Goal: Task Accomplishment & Management: Manage account settings

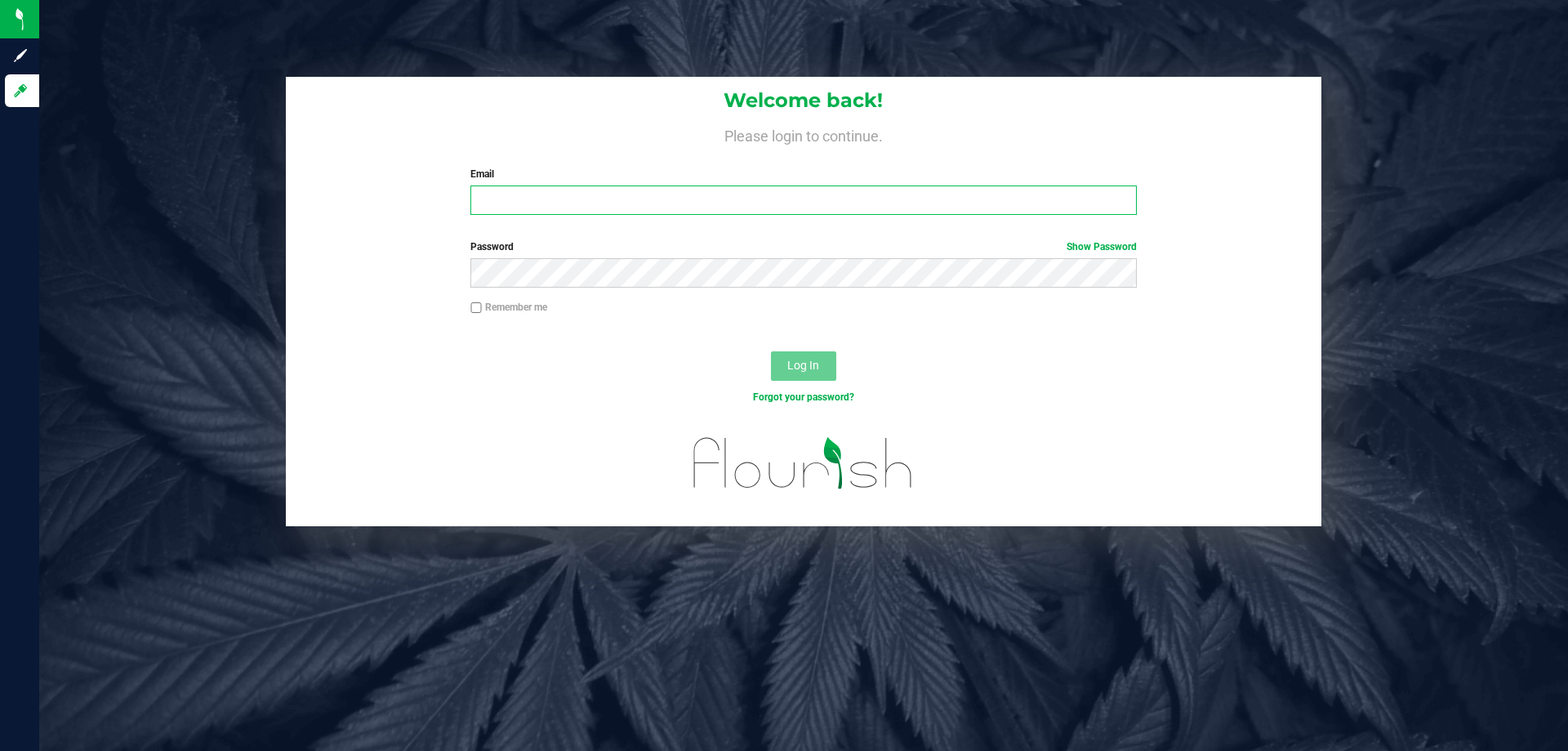
click at [665, 194] on input "Email" at bounding box center [803, 199] width 666 height 29
type input "[EMAIL_ADDRESS][DOMAIN_NAME]"
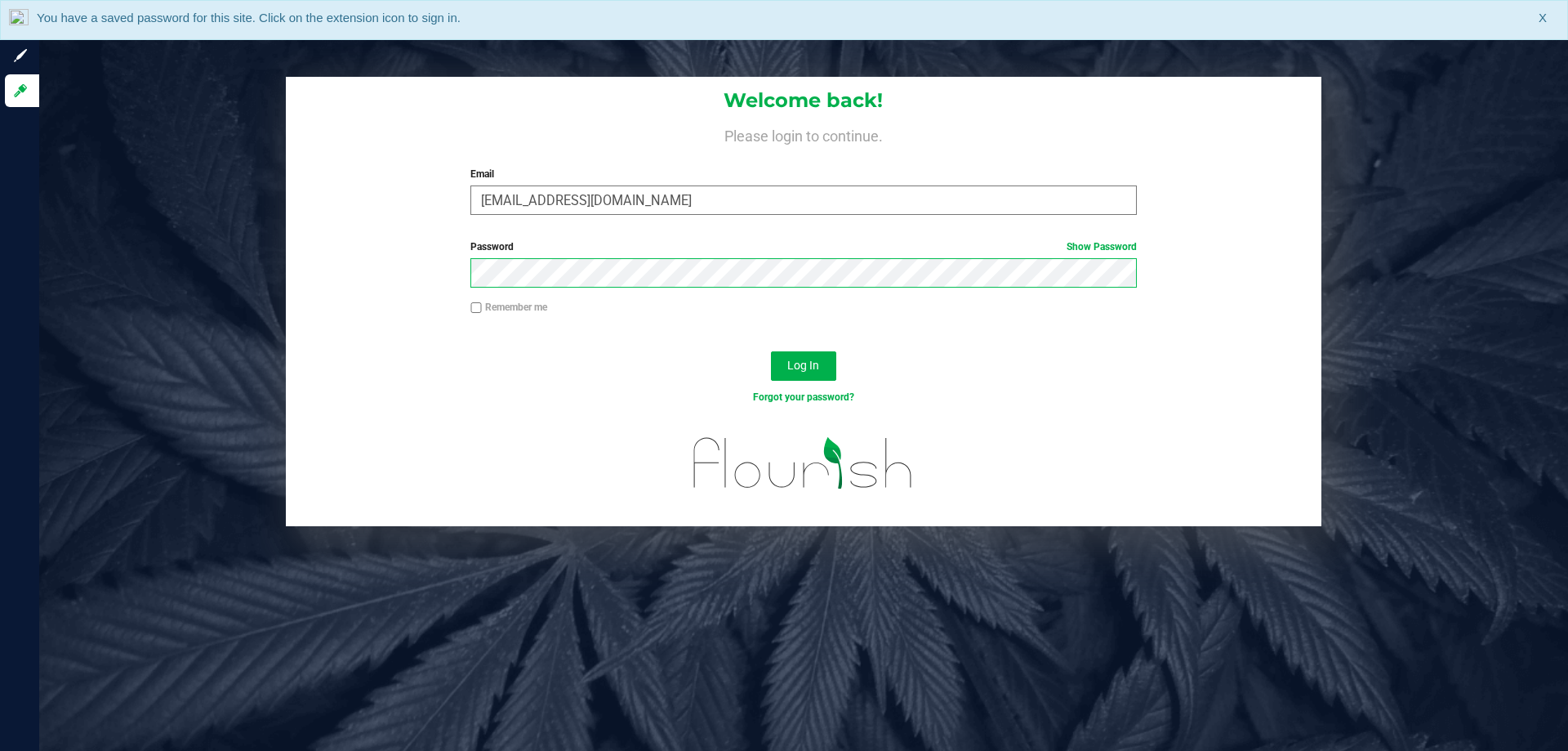
click at [771, 352] on button "Log In" at bounding box center [804, 366] width 66 height 29
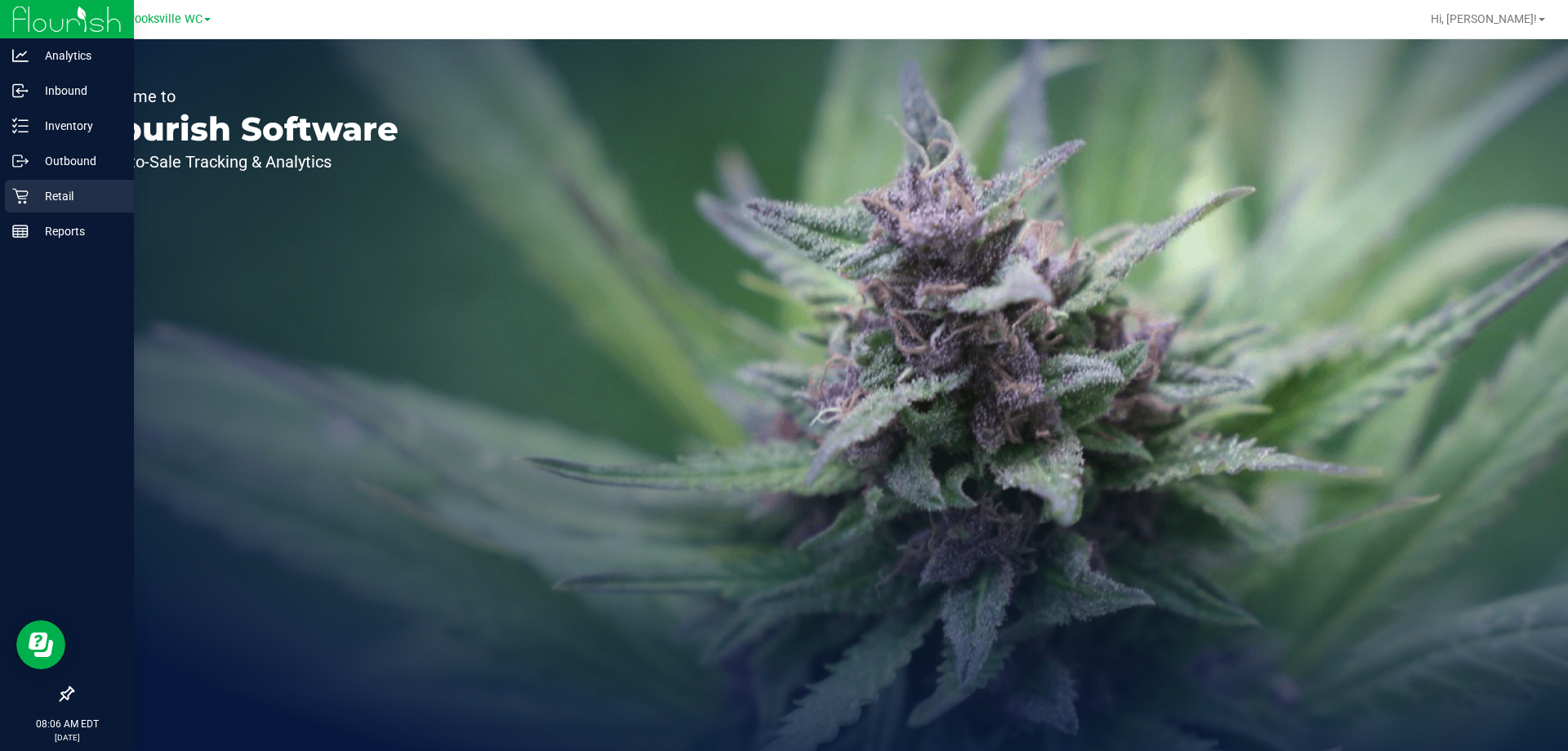
click at [32, 197] on p "Retail" at bounding box center [77, 196] width 98 height 19
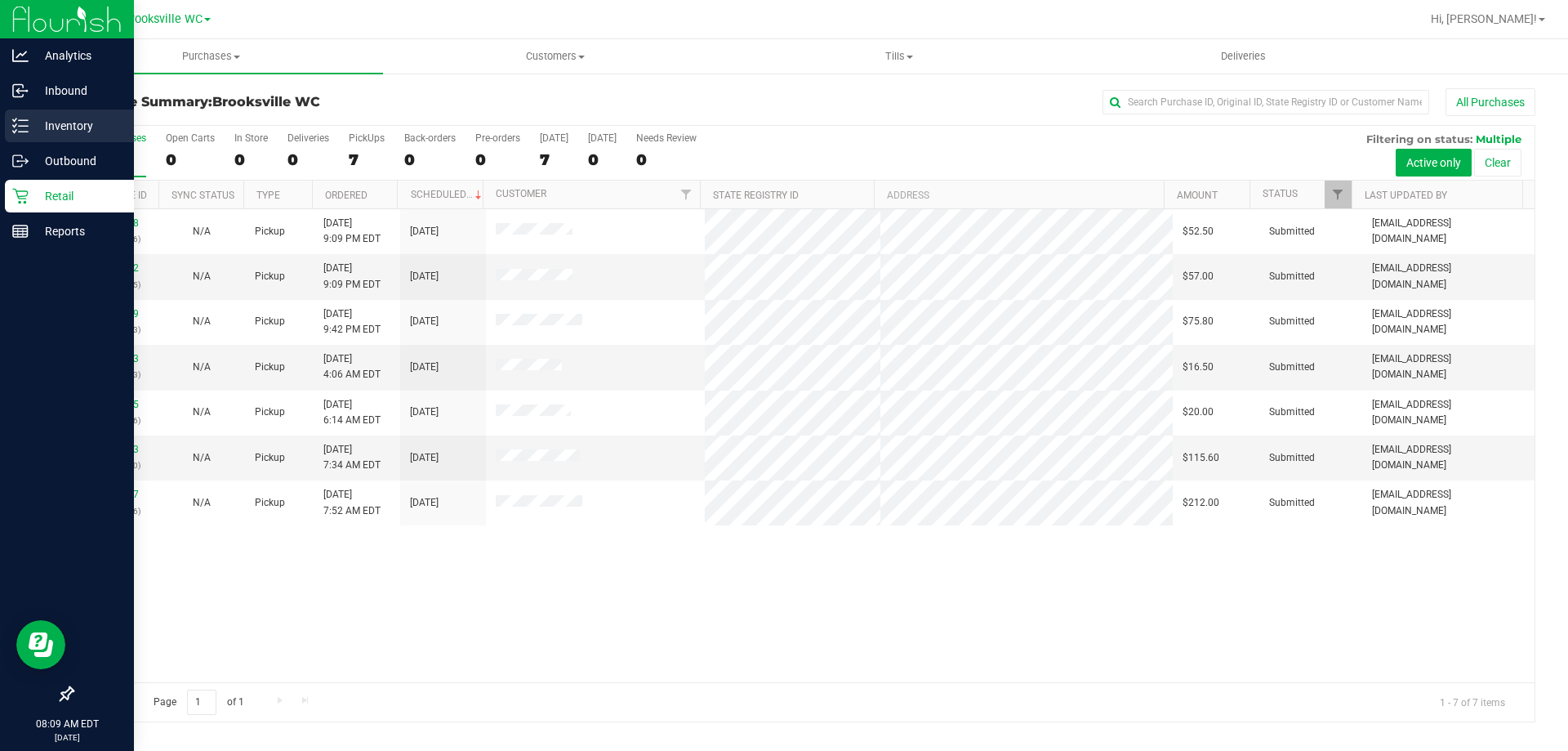
click at [37, 121] on p "Inventory" at bounding box center [77, 126] width 98 height 19
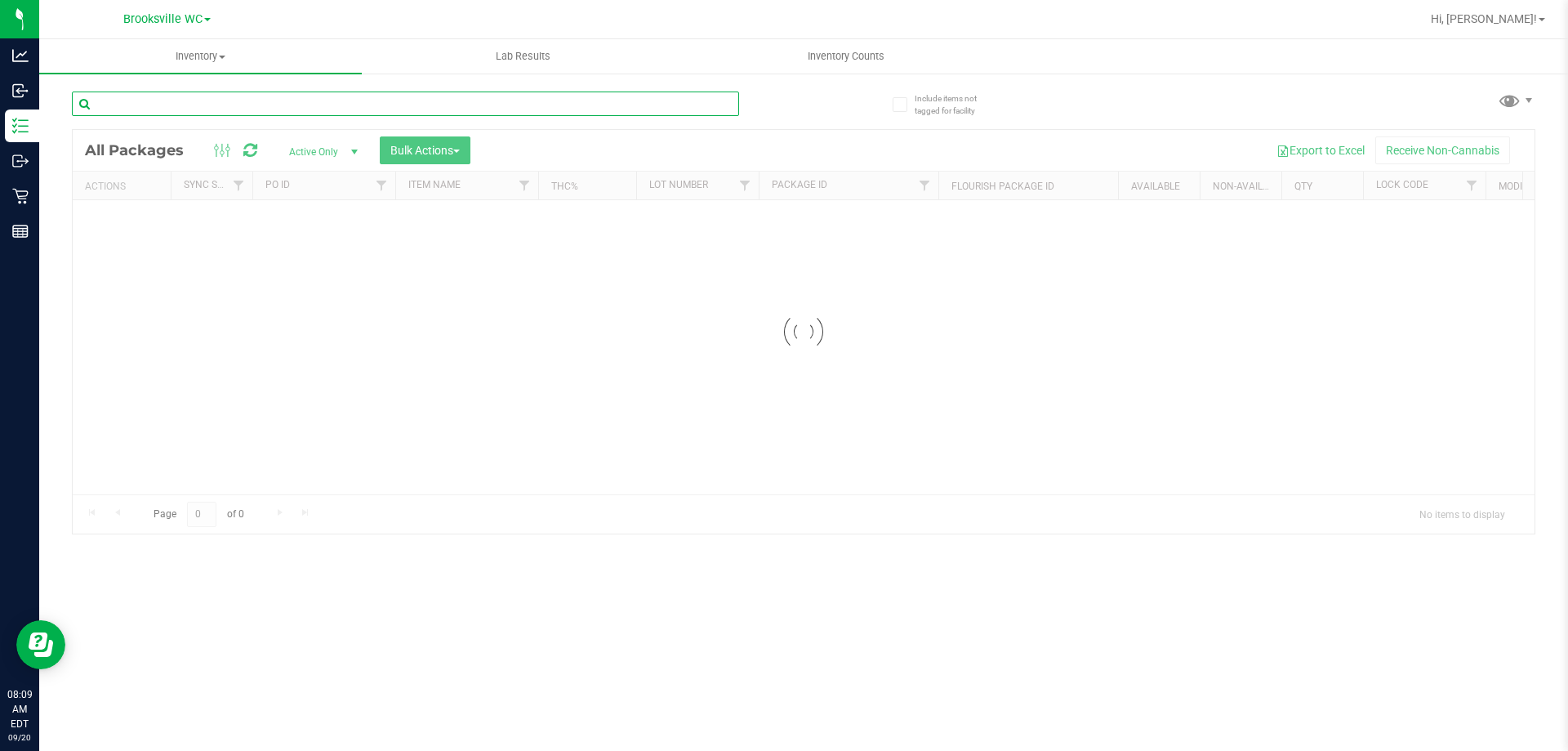
click at [278, 109] on input "text" at bounding box center [406, 104] width 668 height 25
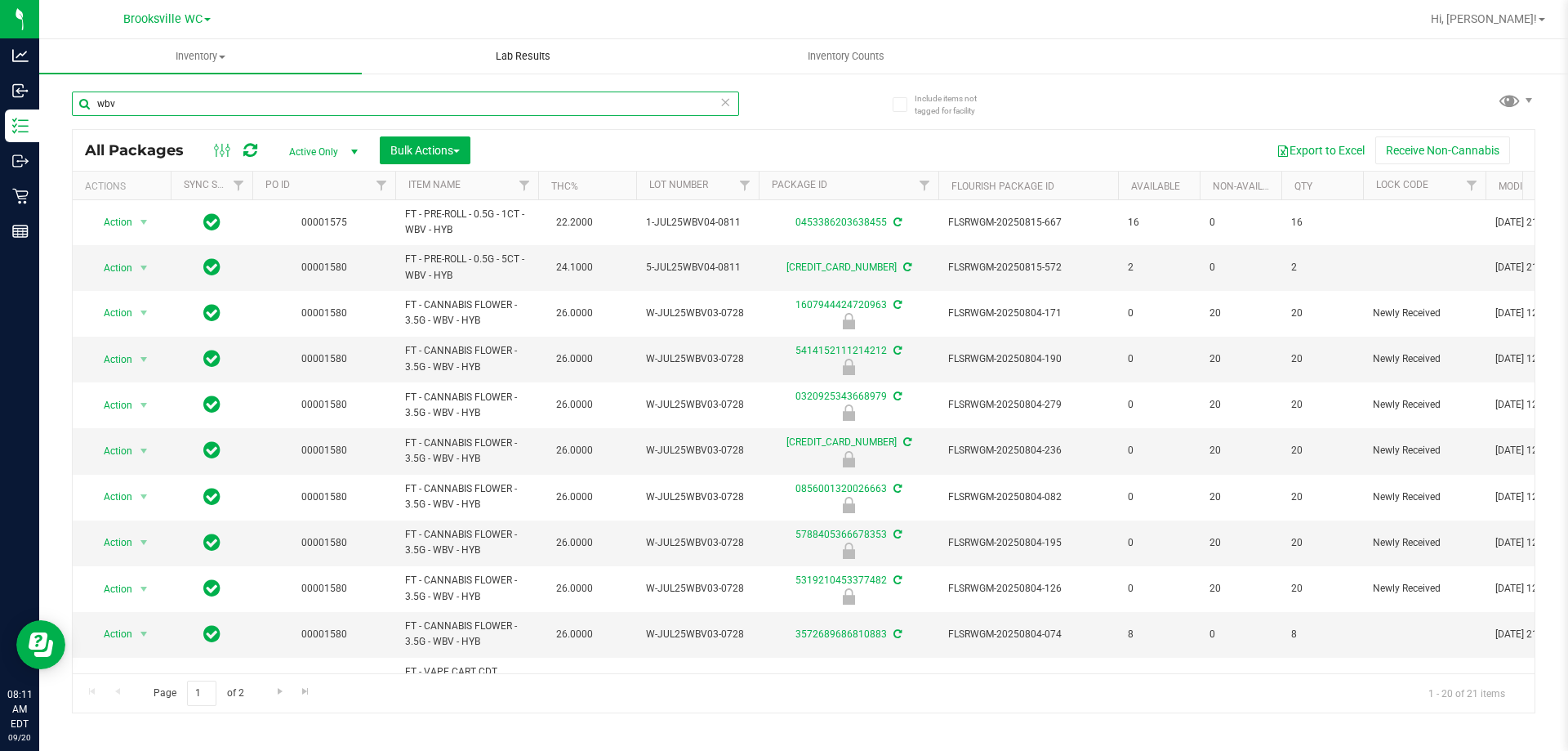
type input "wbv"
click at [378, 37] on nav "Brooksville WC Hi, [PERSON_NAME]!" at bounding box center [803, 19] width 1529 height 39
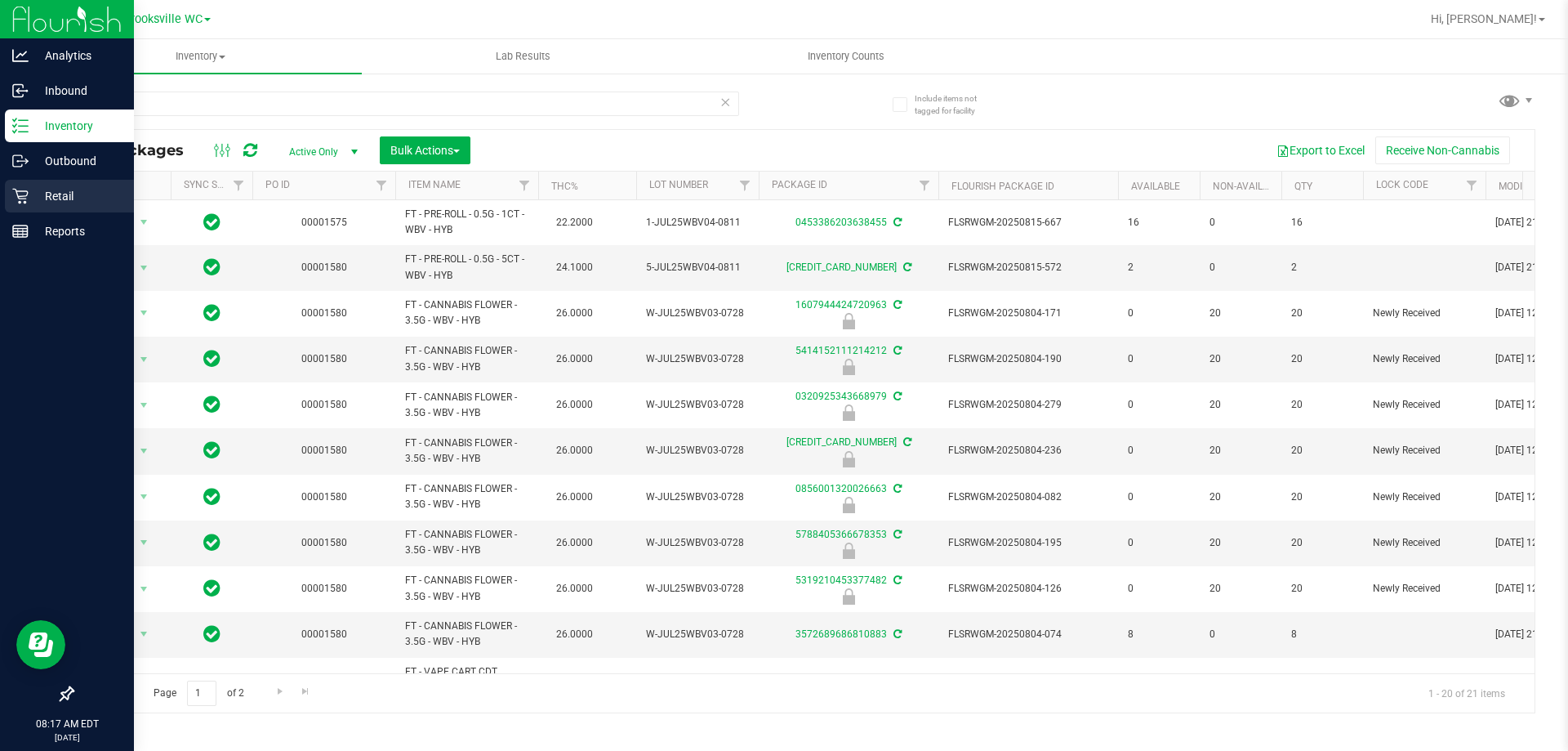
click at [48, 185] on div "Retail" at bounding box center [70, 196] width 129 height 33
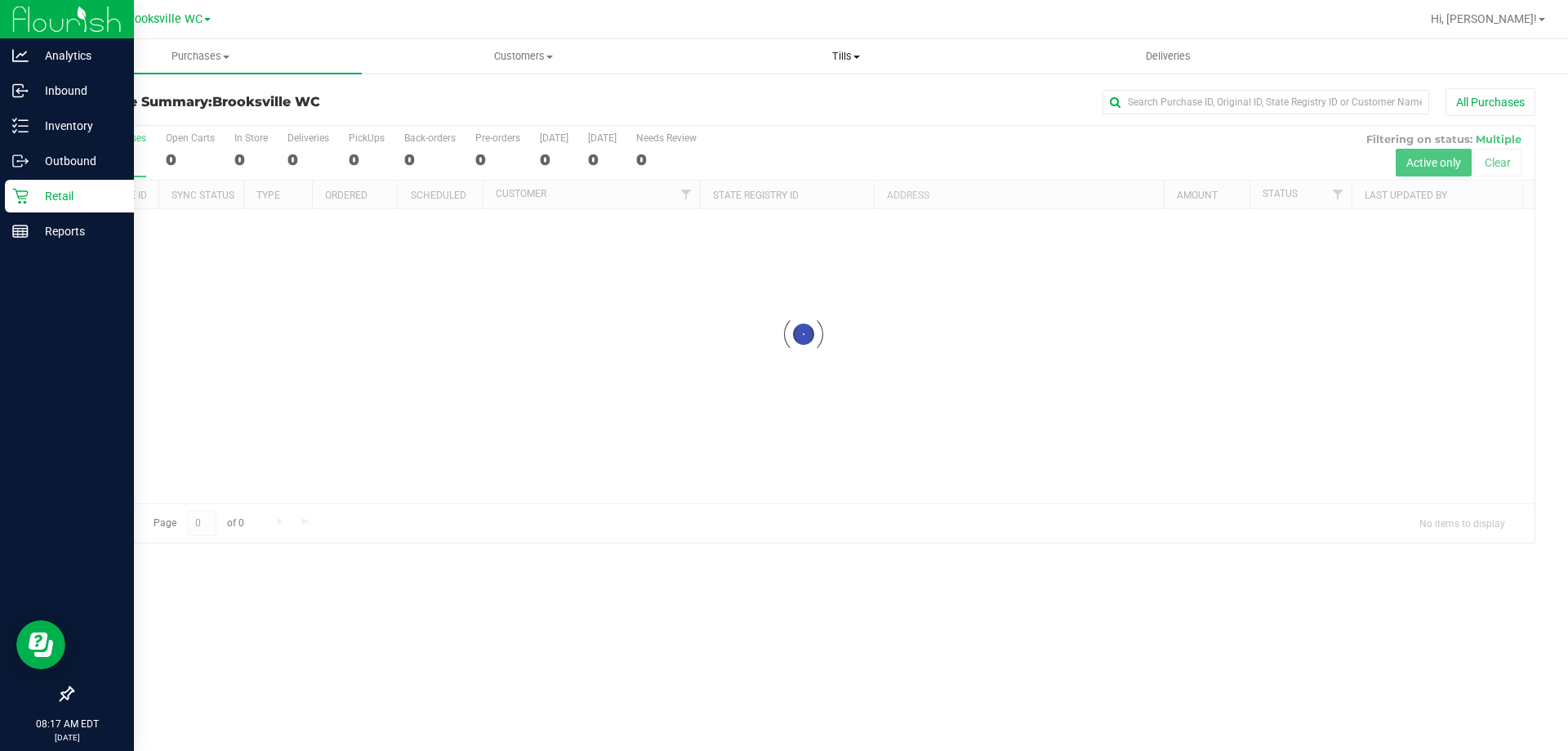
click at [832, 54] on span "Tills" at bounding box center [846, 56] width 321 height 15
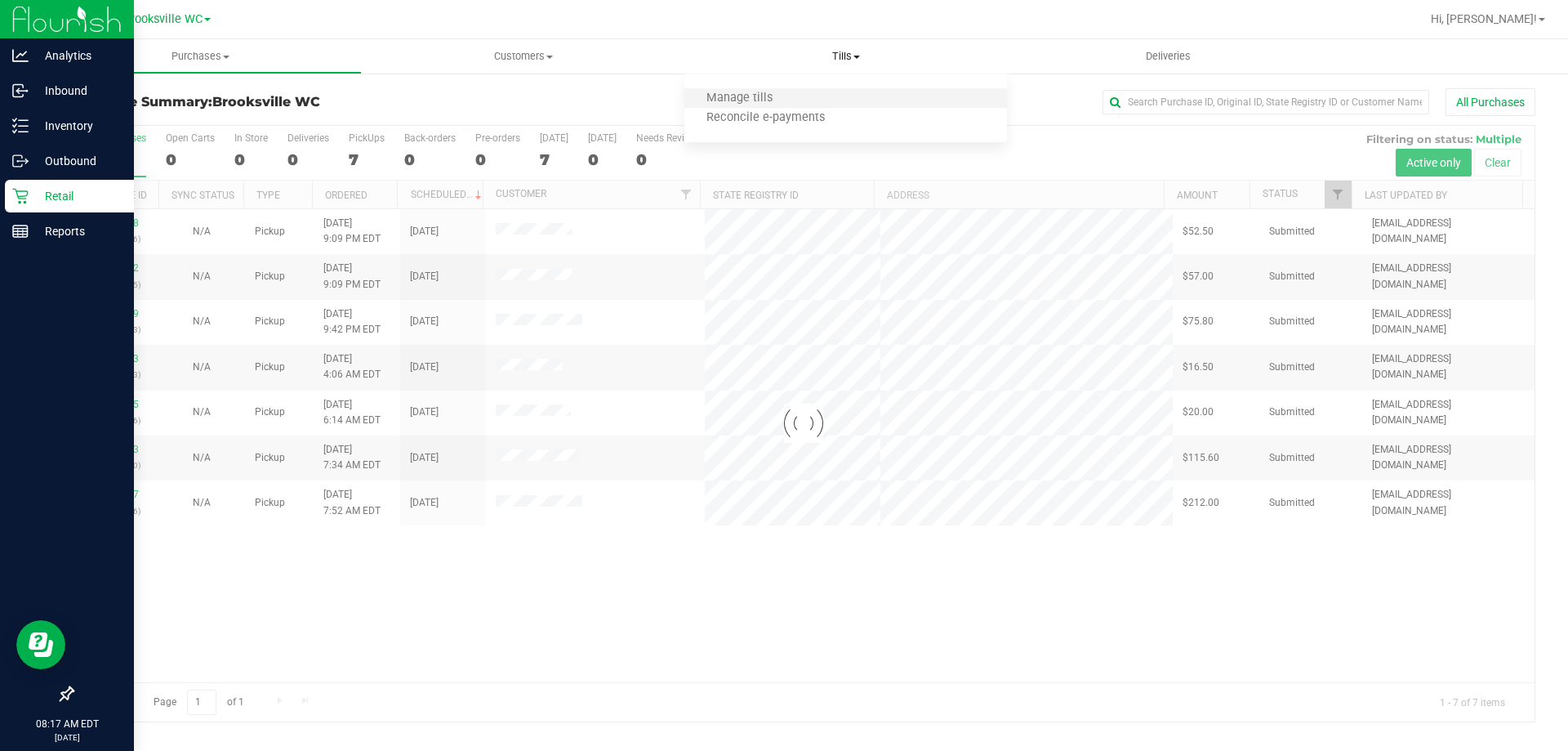
click at [799, 95] on li "Manage tills" at bounding box center [846, 99] width 322 height 19
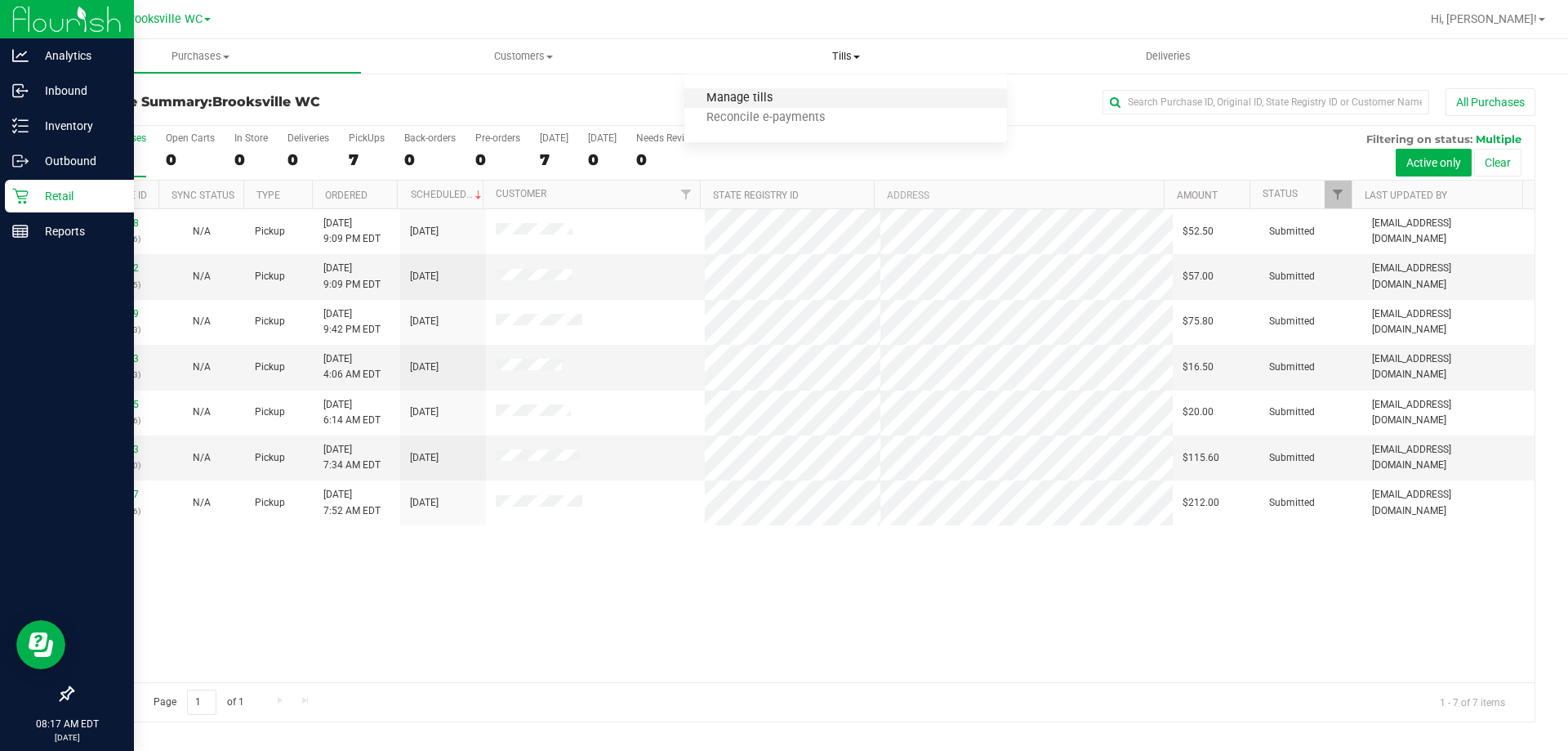
click at [763, 96] on span "Manage tills" at bounding box center [739, 98] width 111 height 14
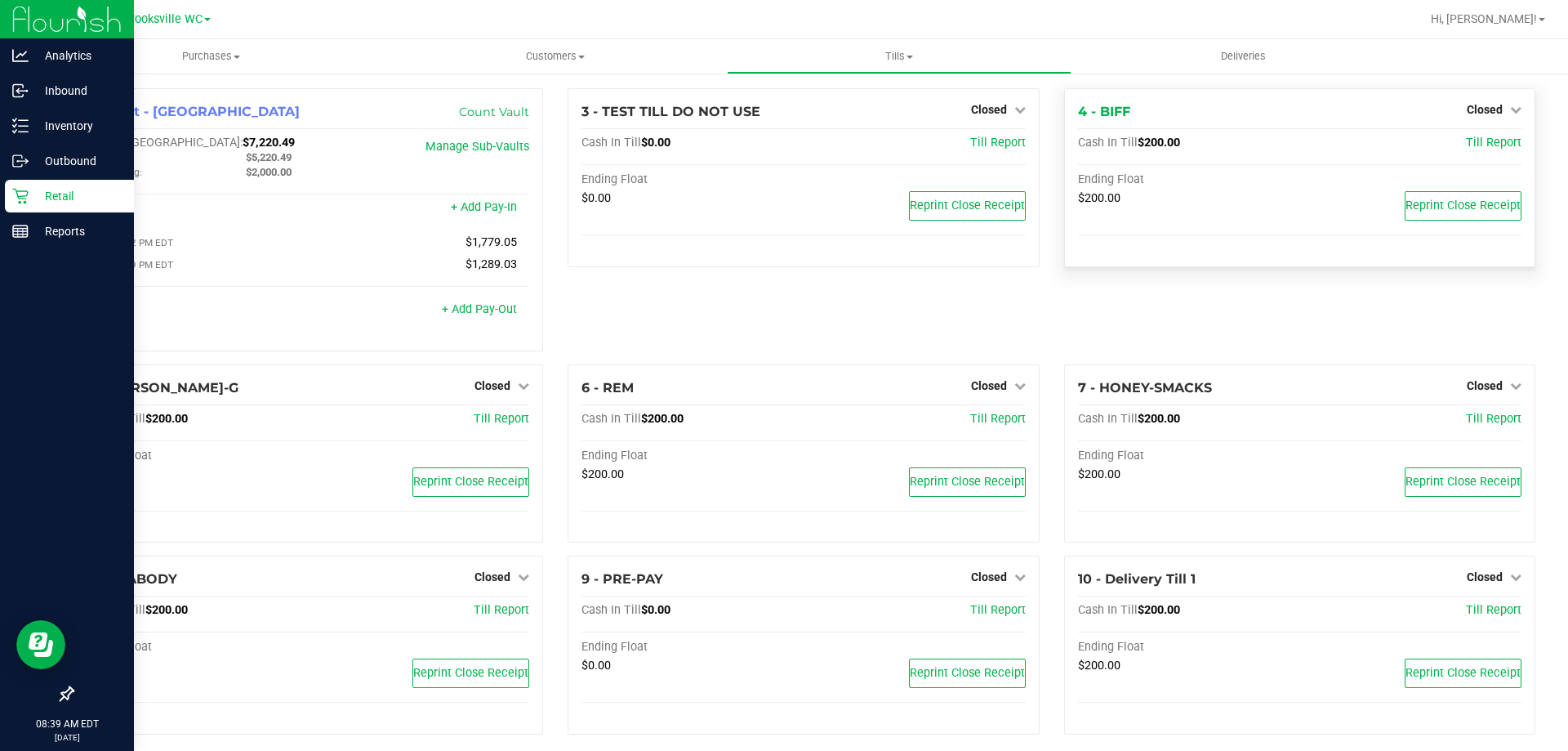
drag, startPoint x: 1433, startPoint y: 95, endPoint x: 1441, endPoint y: 101, distance: 10.0
click at [1433, 101] on div "4 - BIFF Closed Open Till Cash In Till $200.00 Till Report Ending Float $200.00…" at bounding box center [1300, 178] width 471 height 179
click at [1476, 103] on span "Closed" at bounding box center [1485, 109] width 36 height 13
click at [1475, 139] on link "Open Till" at bounding box center [1484, 143] width 43 height 13
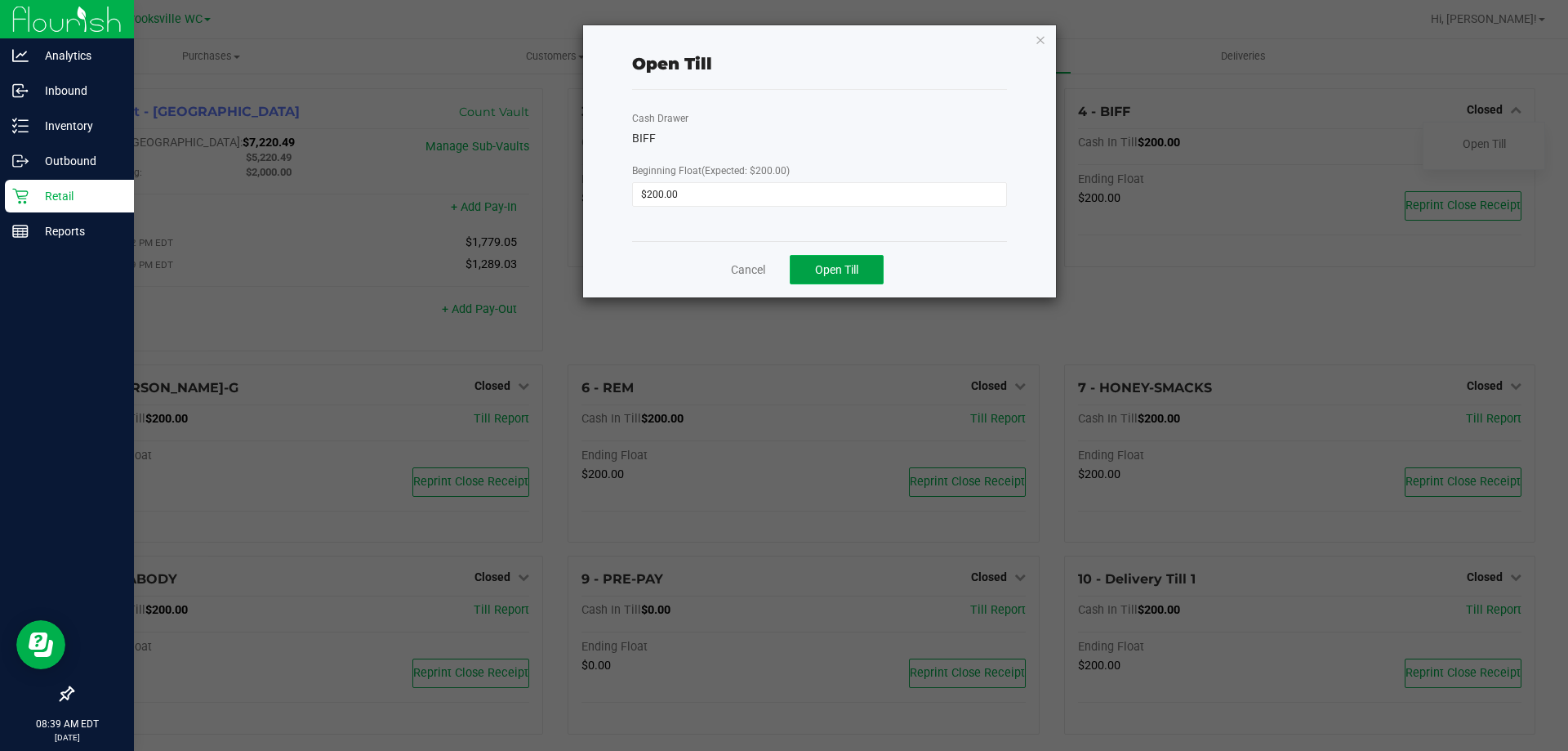
click at [869, 267] on button "Open Till" at bounding box center [837, 269] width 94 height 29
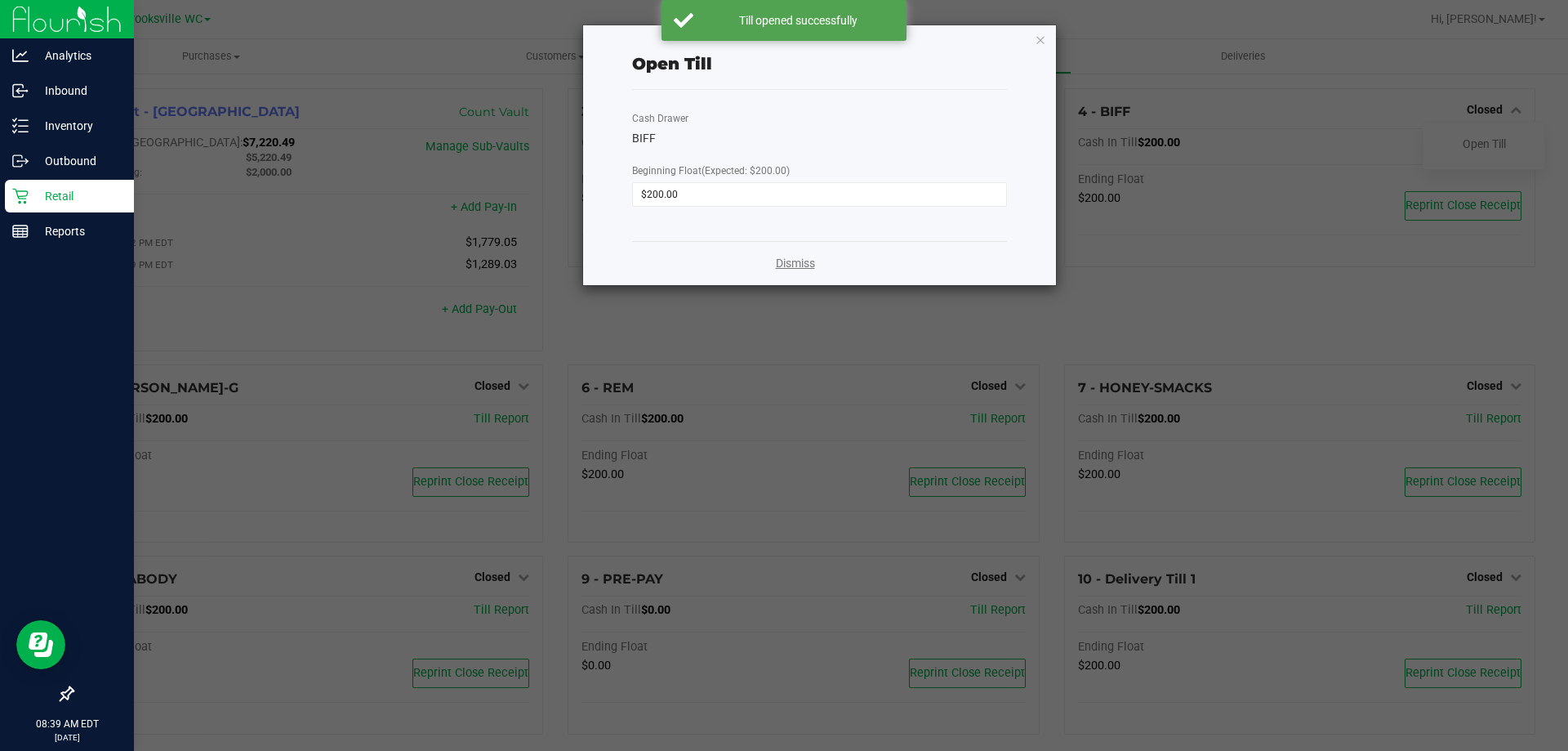
click at [777, 266] on link "Dismiss" at bounding box center [795, 263] width 39 height 17
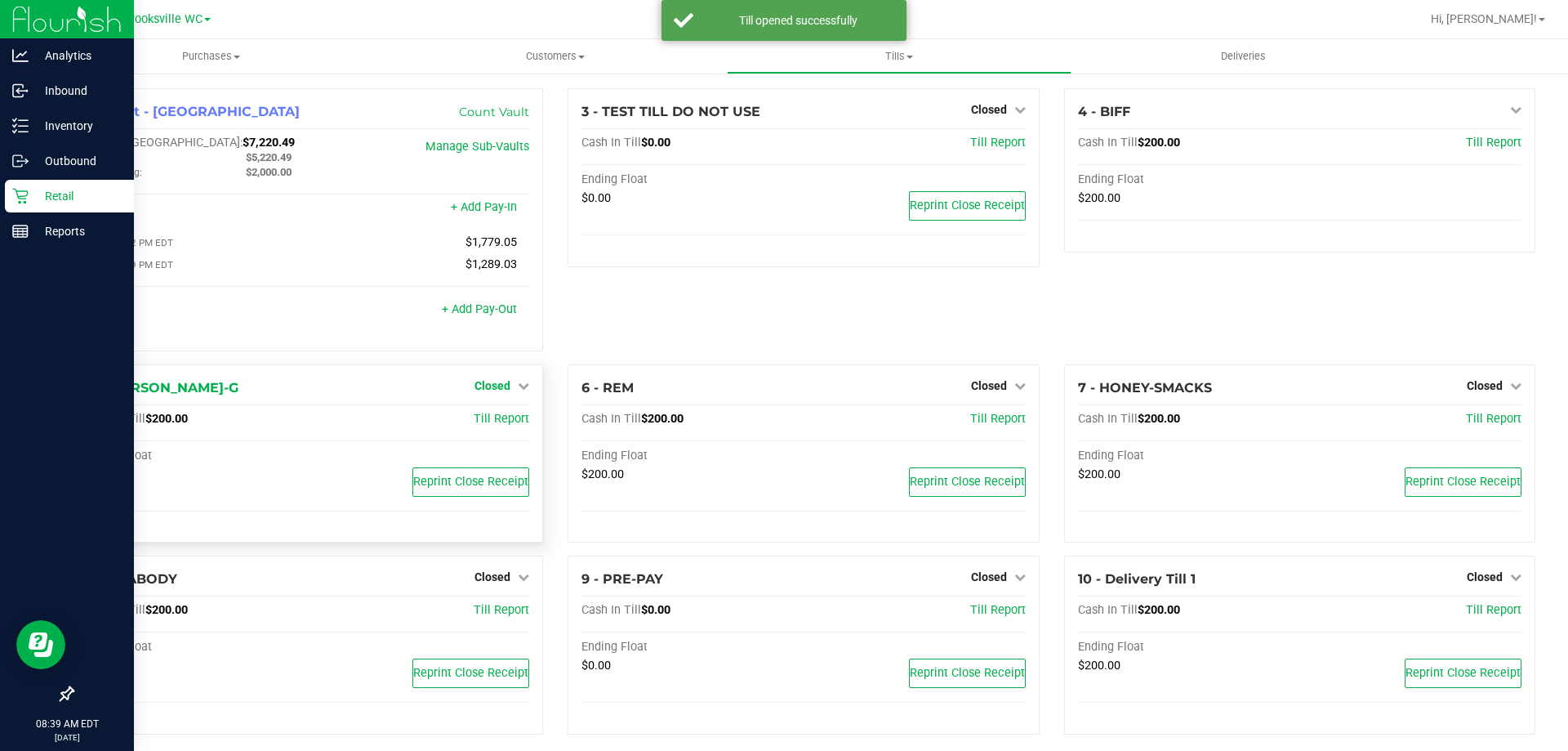
click at [490, 392] on span "Closed" at bounding box center [492, 385] width 36 height 13
click at [485, 416] on link "Open Till" at bounding box center [491, 419] width 43 height 13
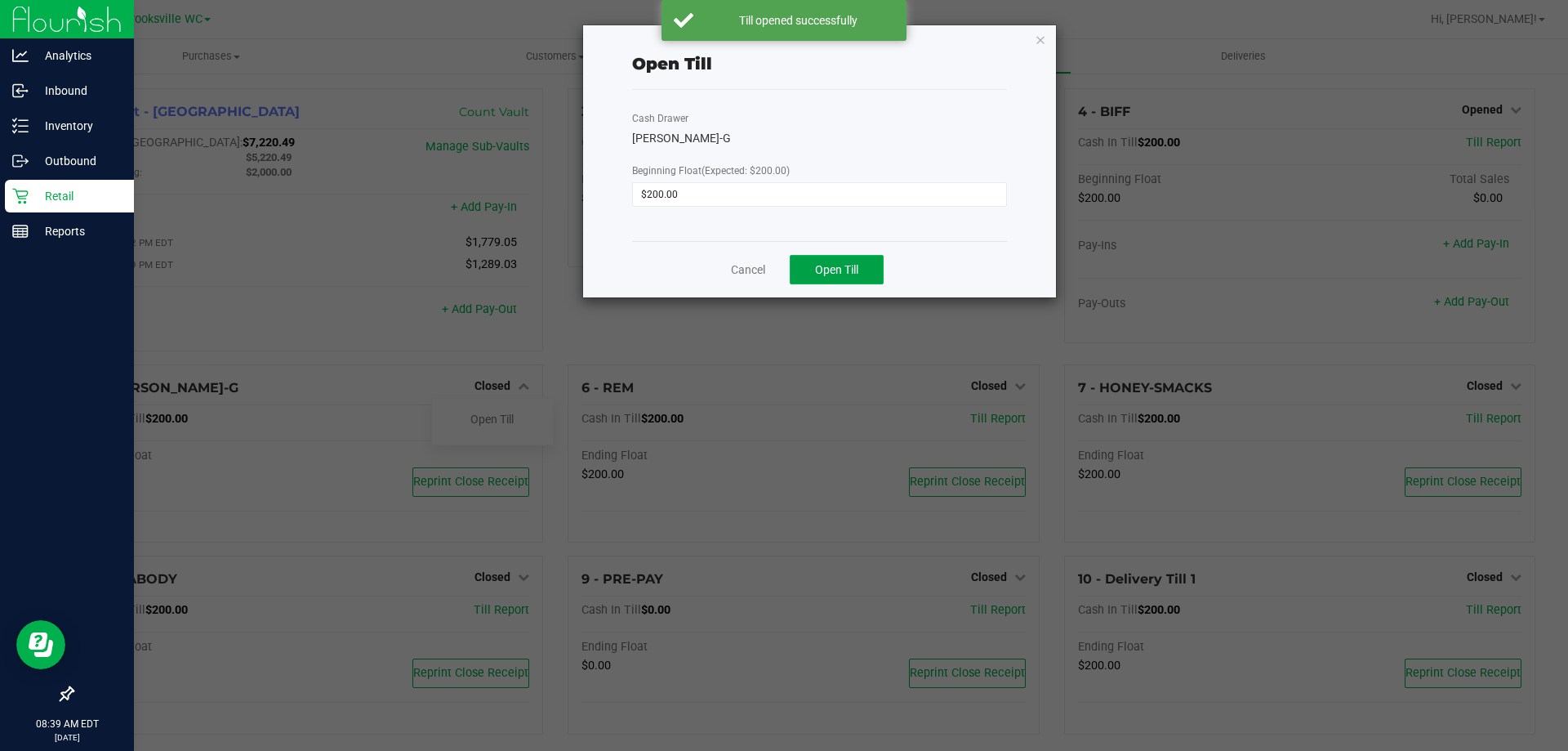
click at [869, 268] on button "Open Till" at bounding box center [837, 269] width 94 height 29
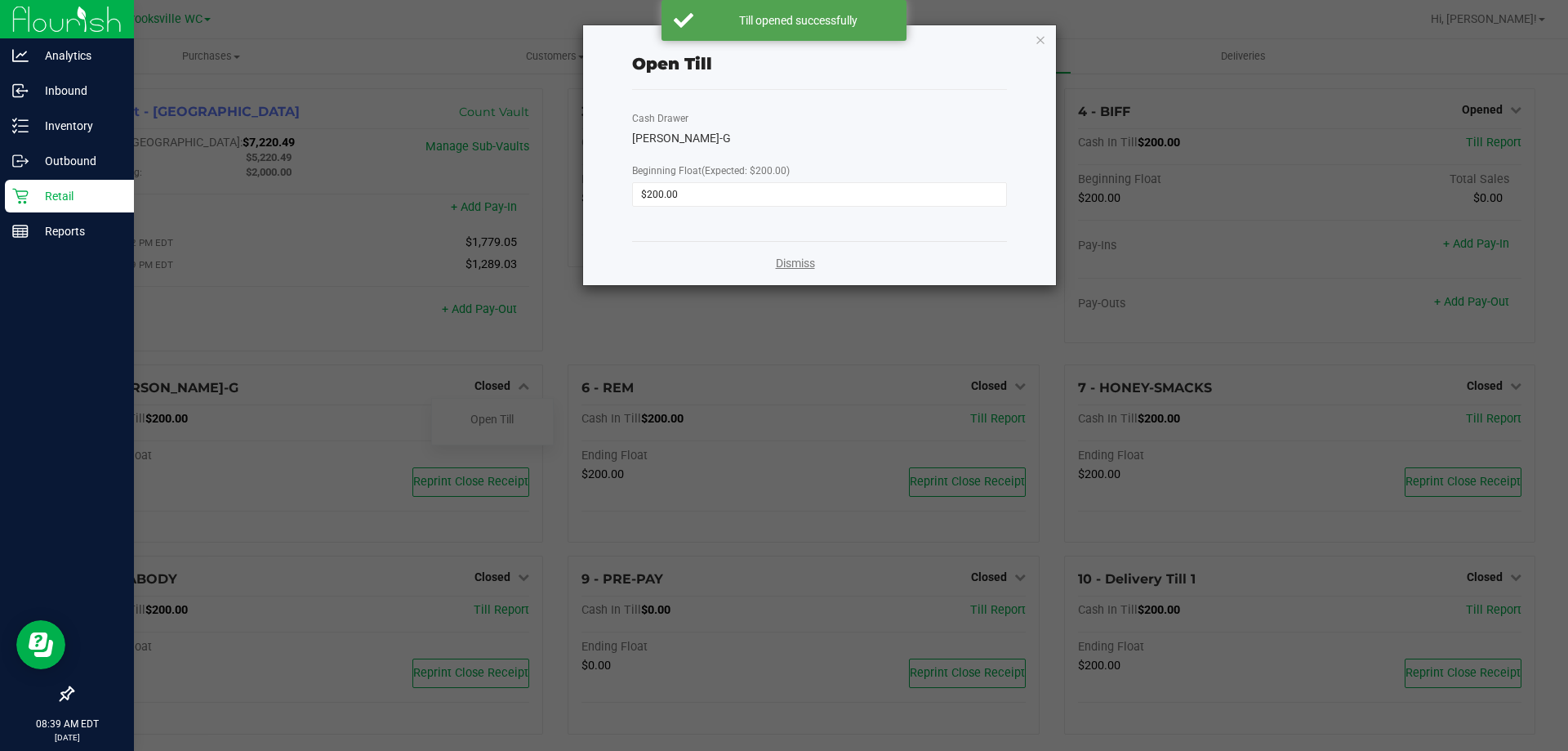
click at [796, 259] on link "Dismiss" at bounding box center [795, 263] width 39 height 17
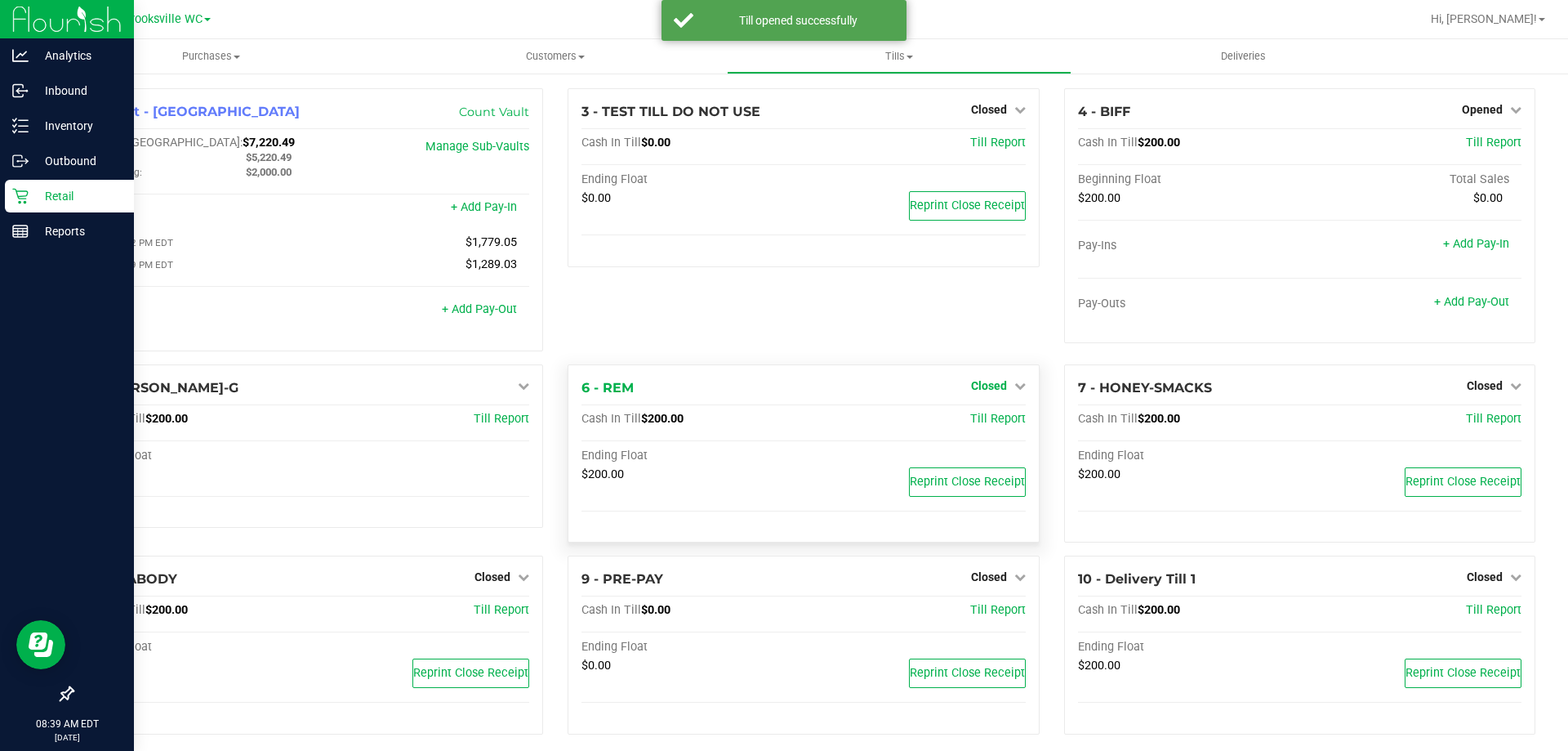
click at [971, 388] on span "Closed" at bounding box center [989, 385] width 36 height 13
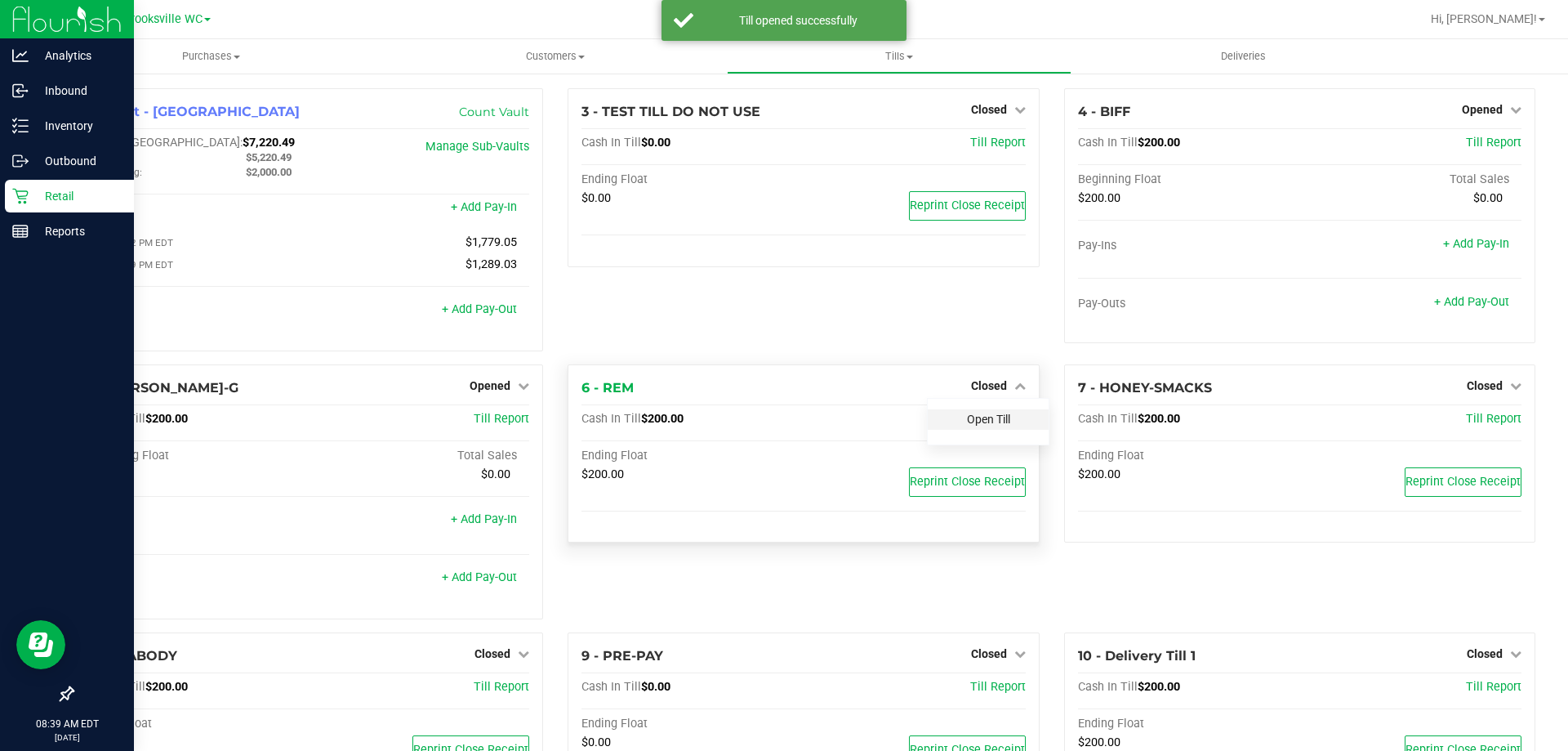
click at [967, 425] on link "Open Till" at bounding box center [988, 419] width 43 height 13
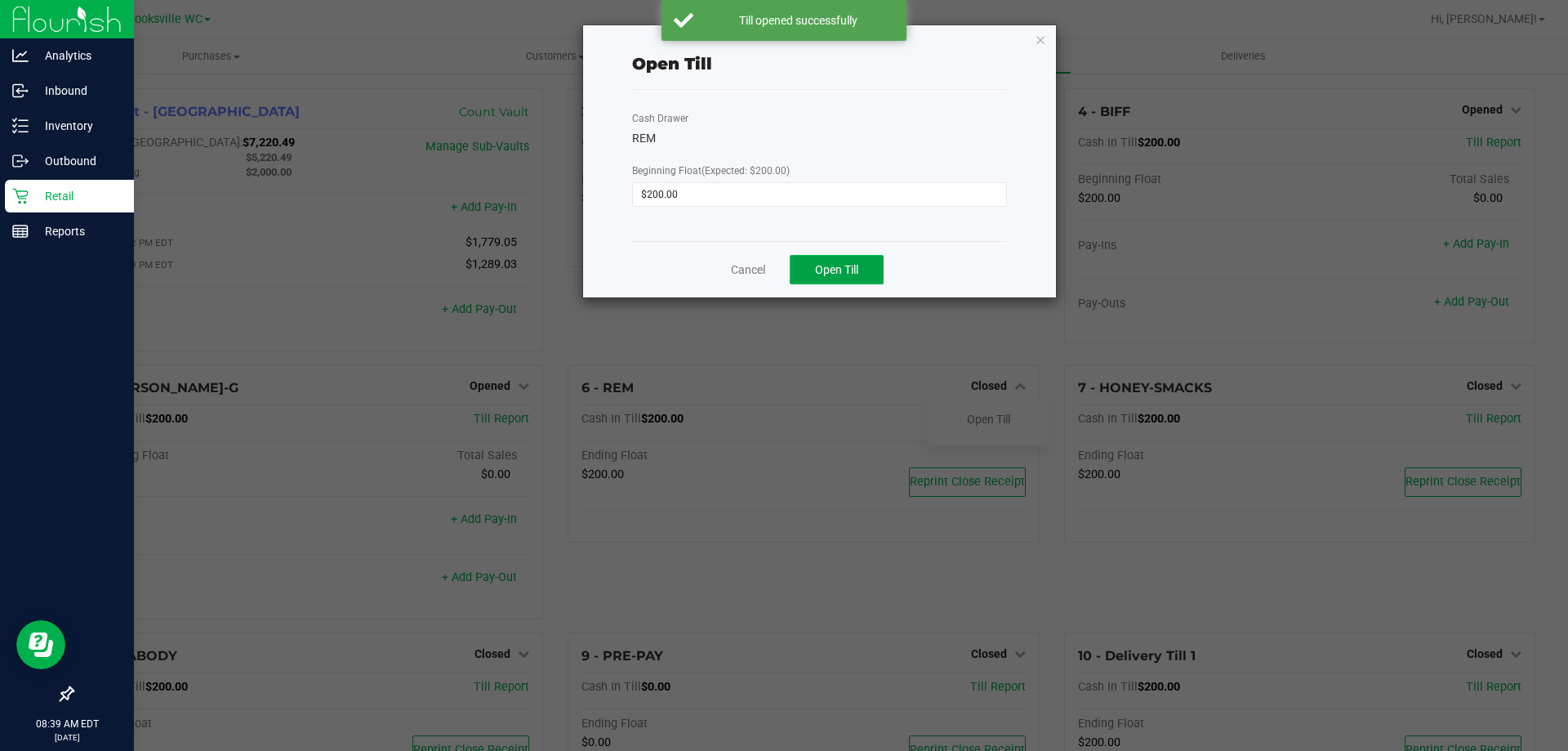
click at [837, 264] on span "Open Till" at bounding box center [837, 269] width 43 height 13
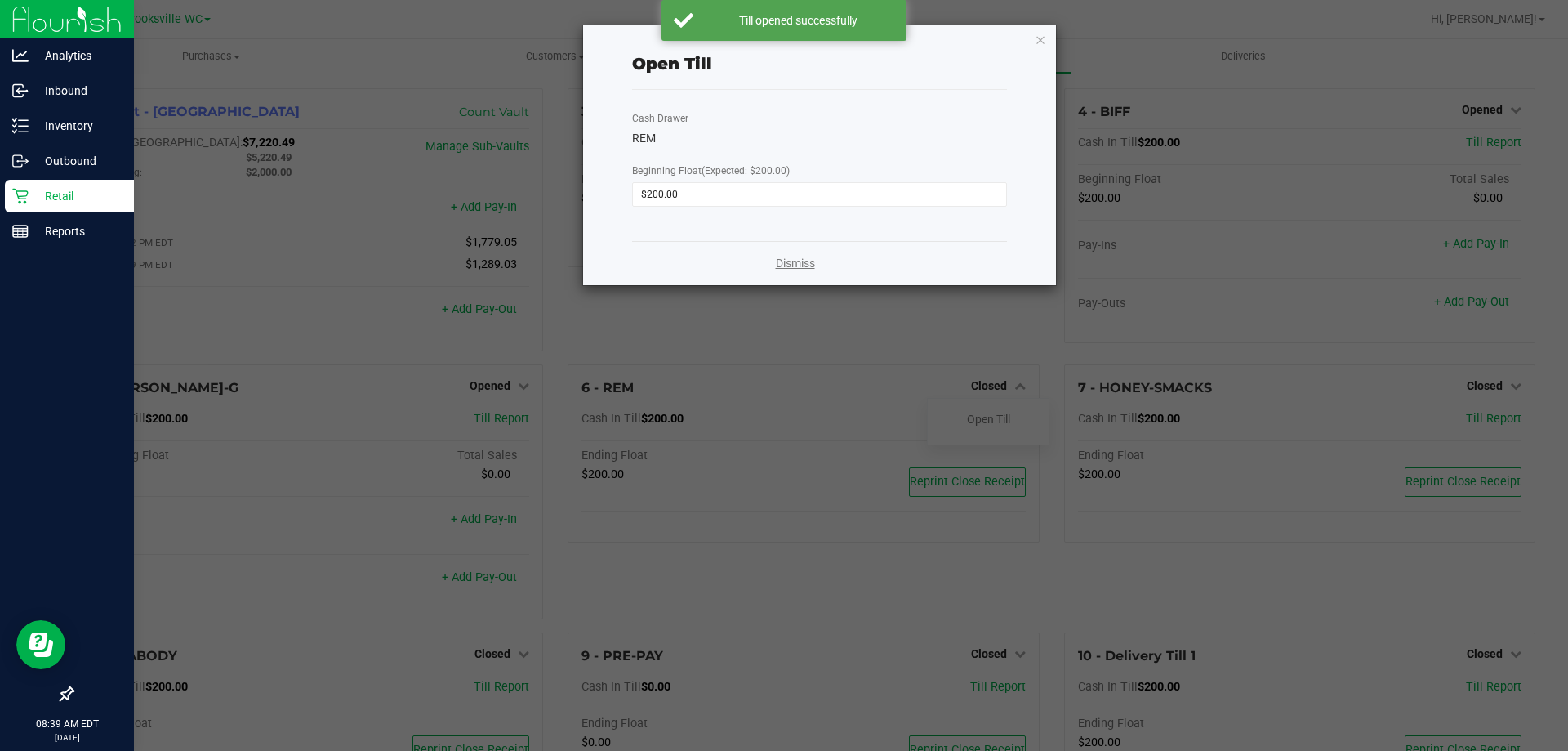
click at [794, 270] on link "Dismiss" at bounding box center [795, 263] width 39 height 17
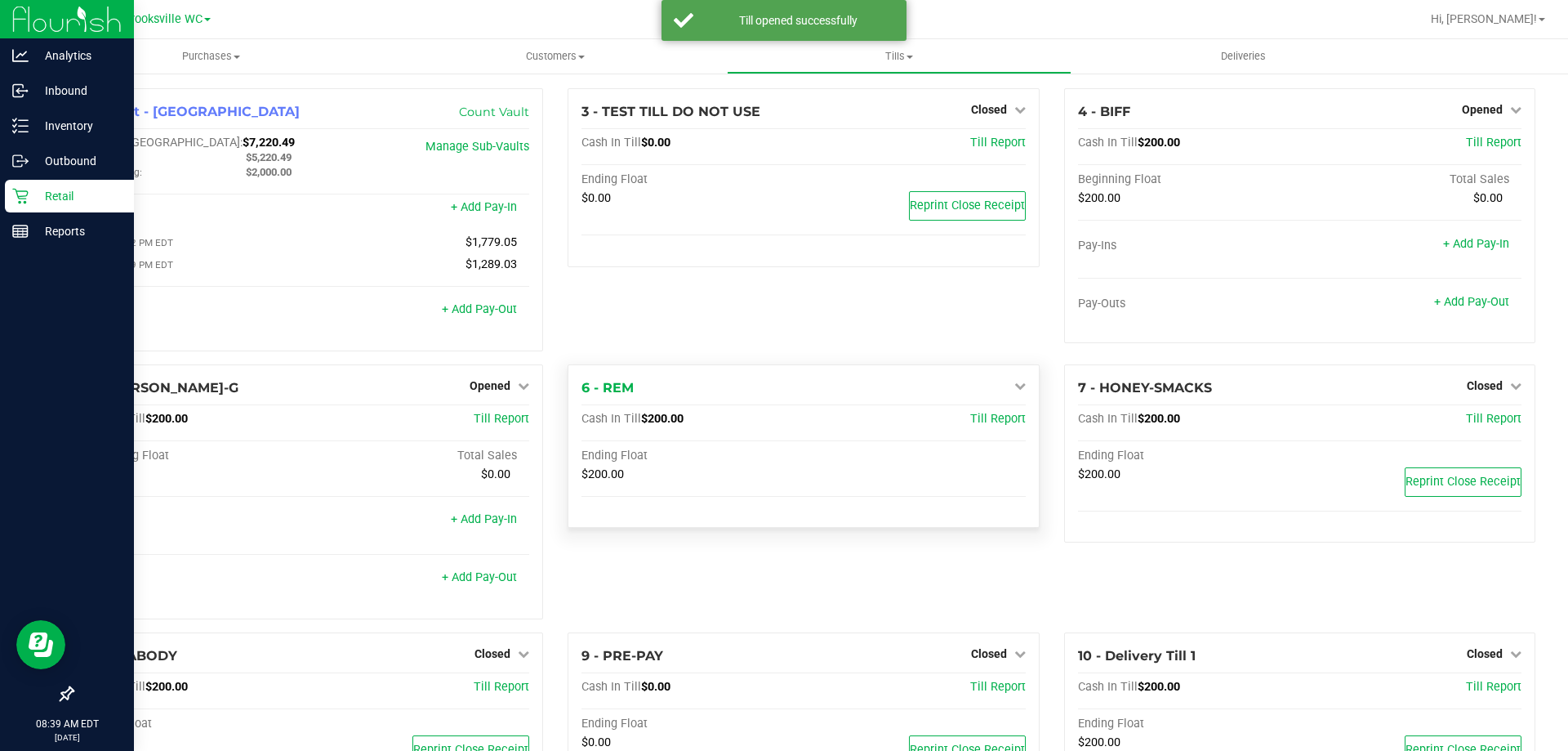
scroll to position [92, 0]
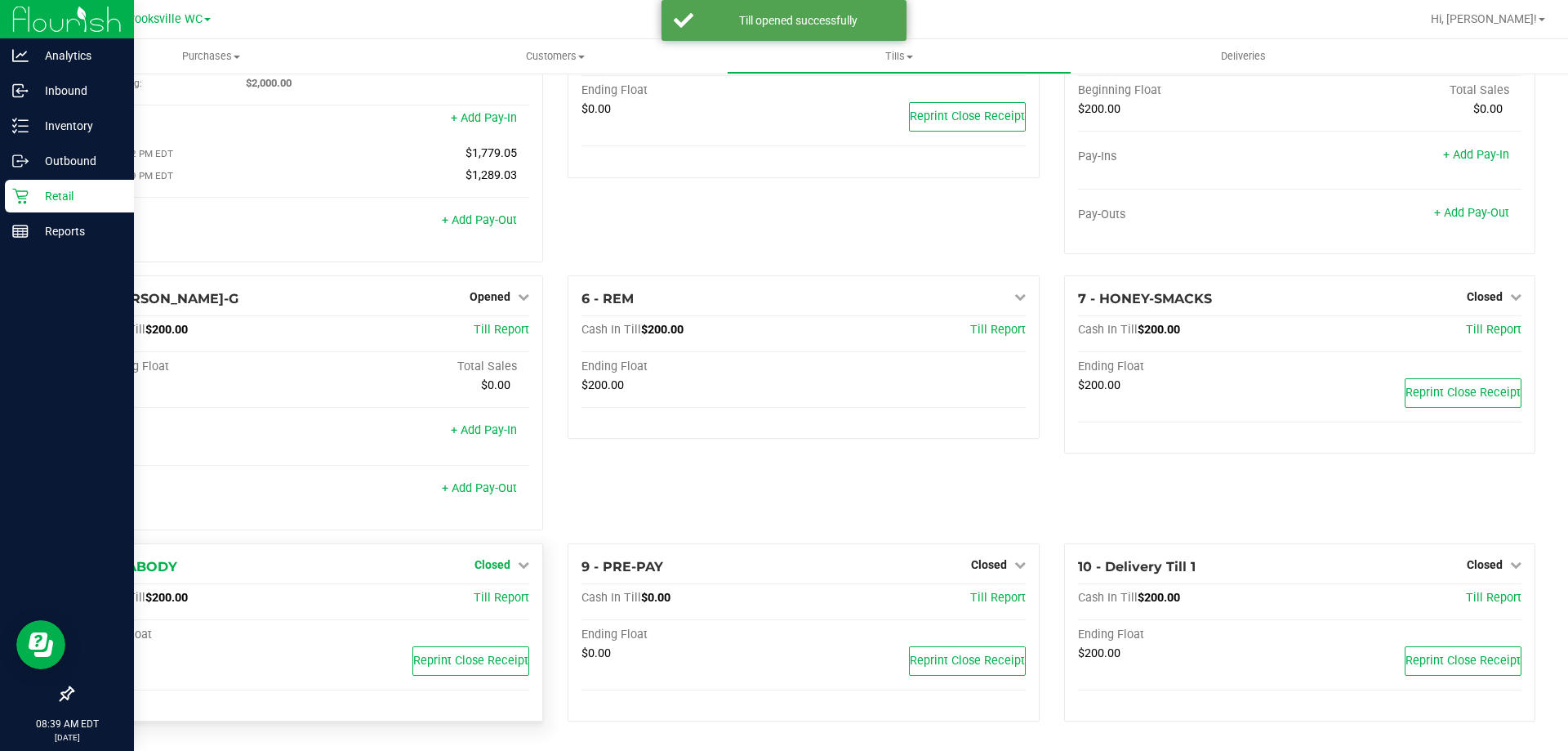
click at [480, 565] on span "Closed" at bounding box center [492, 564] width 36 height 13
click at [490, 603] on link "Open Till" at bounding box center [491, 598] width 43 height 13
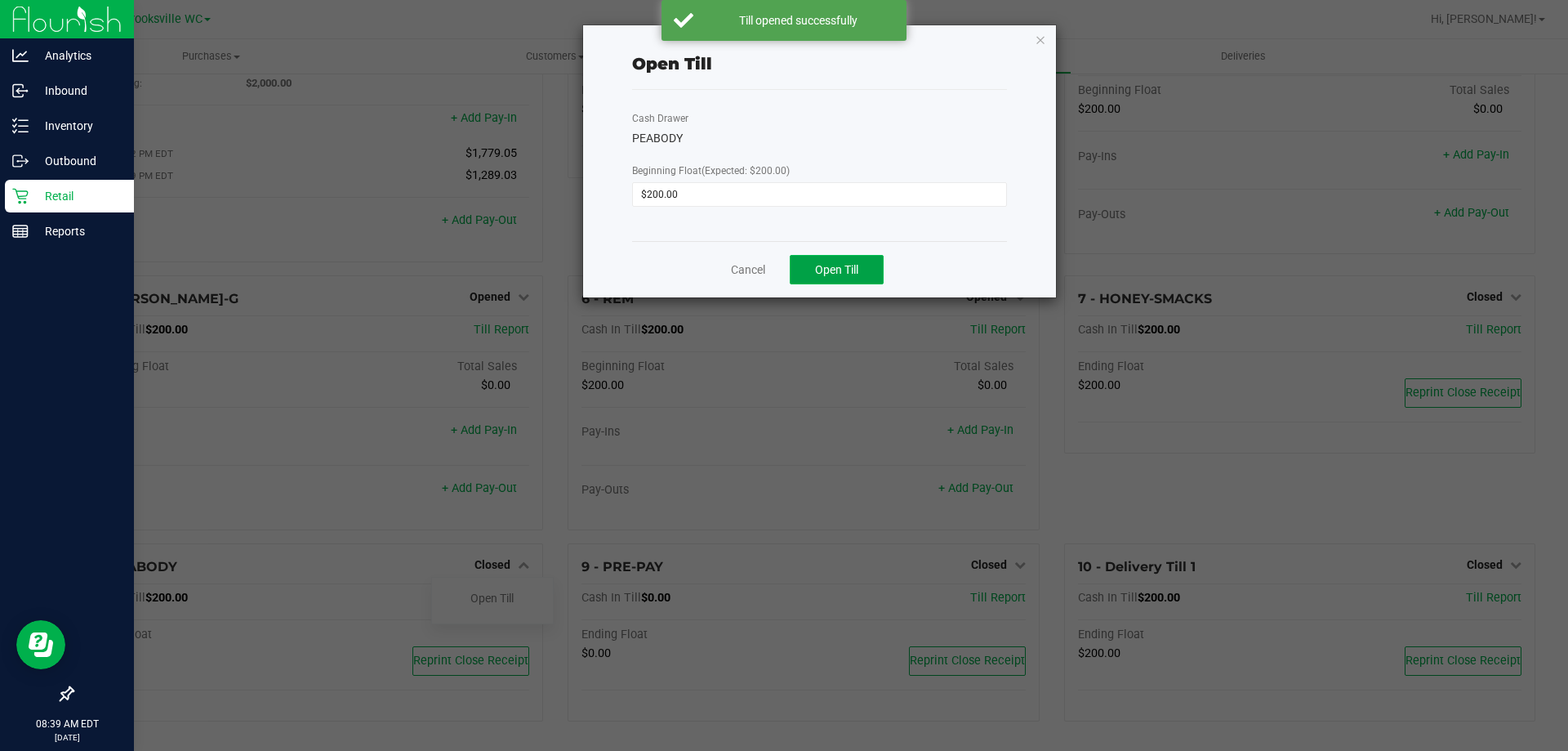
click at [843, 263] on span "Open Till" at bounding box center [837, 269] width 43 height 13
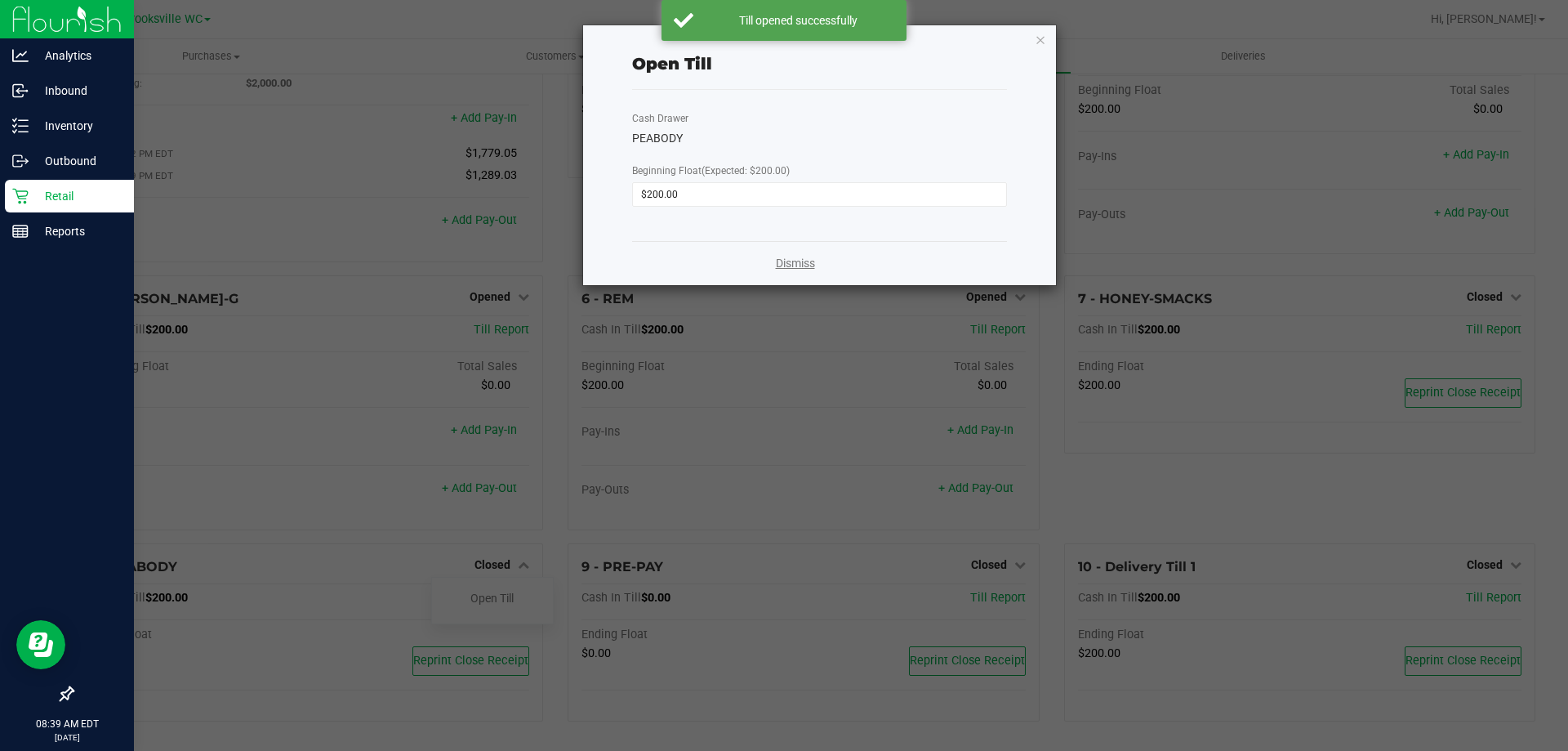
click at [796, 258] on link "Dismiss" at bounding box center [795, 263] width 39 height 17
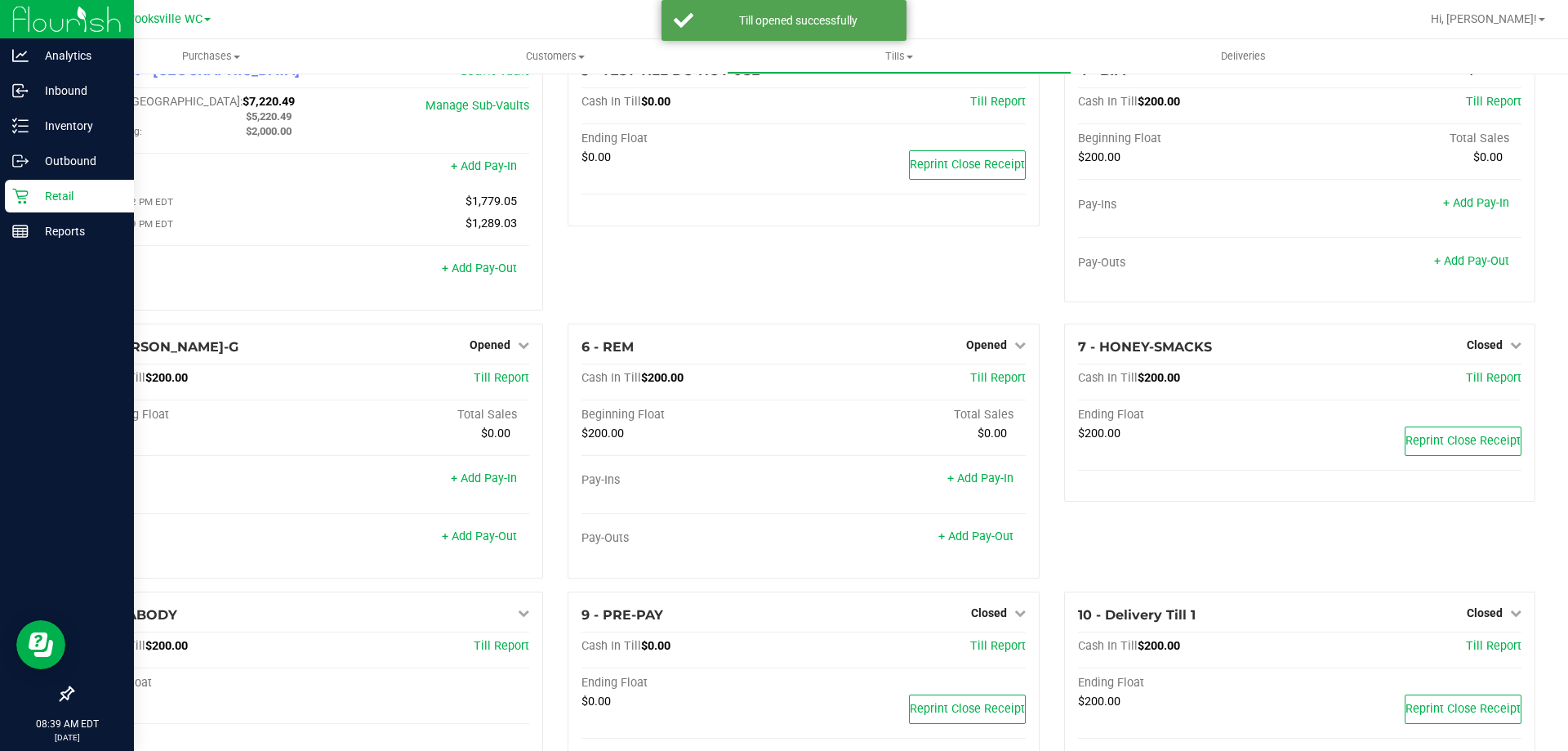
scroll to position [0, 0]
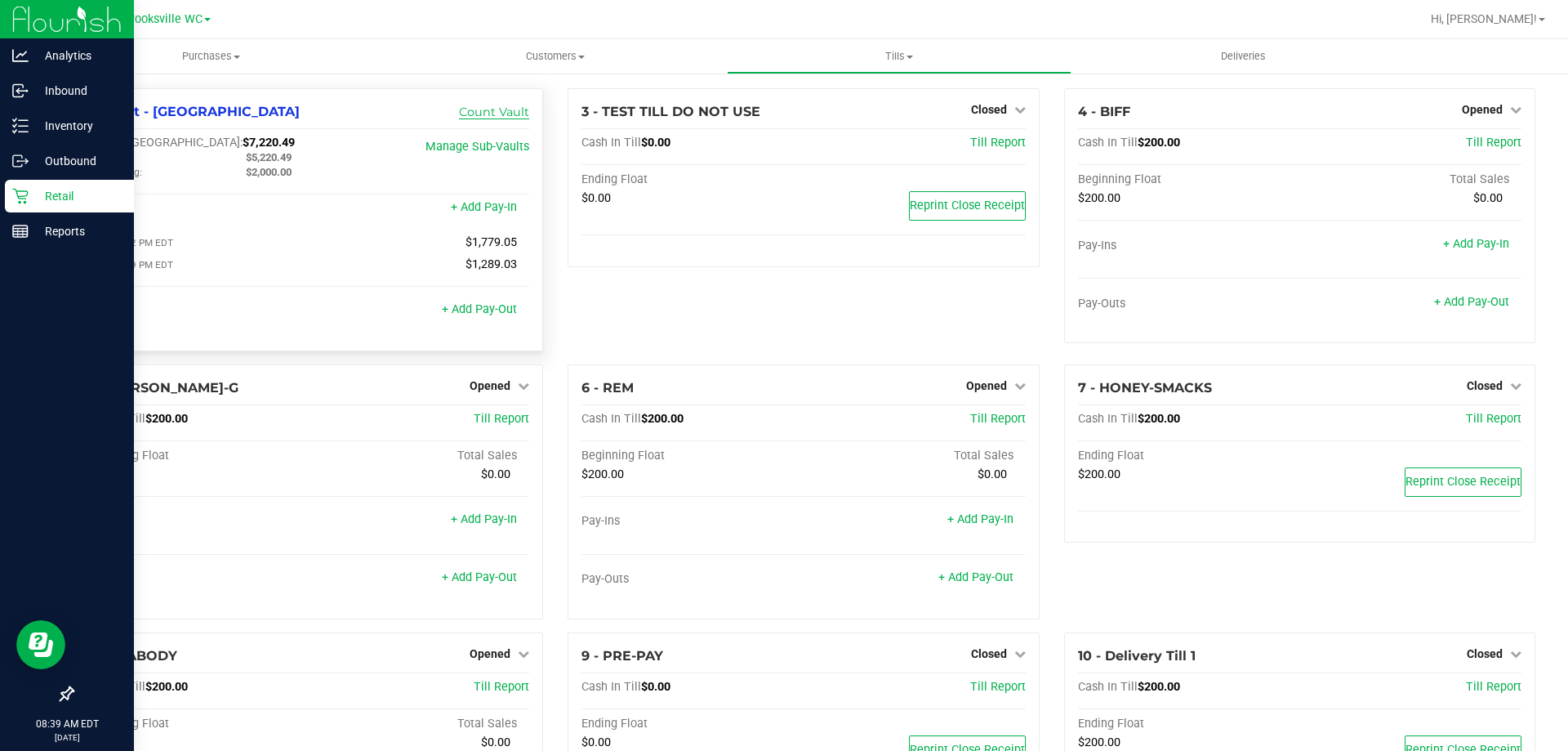
click at [476, 113] on link "Count Vault" at bounding box center [493, 112] width 70 height 15
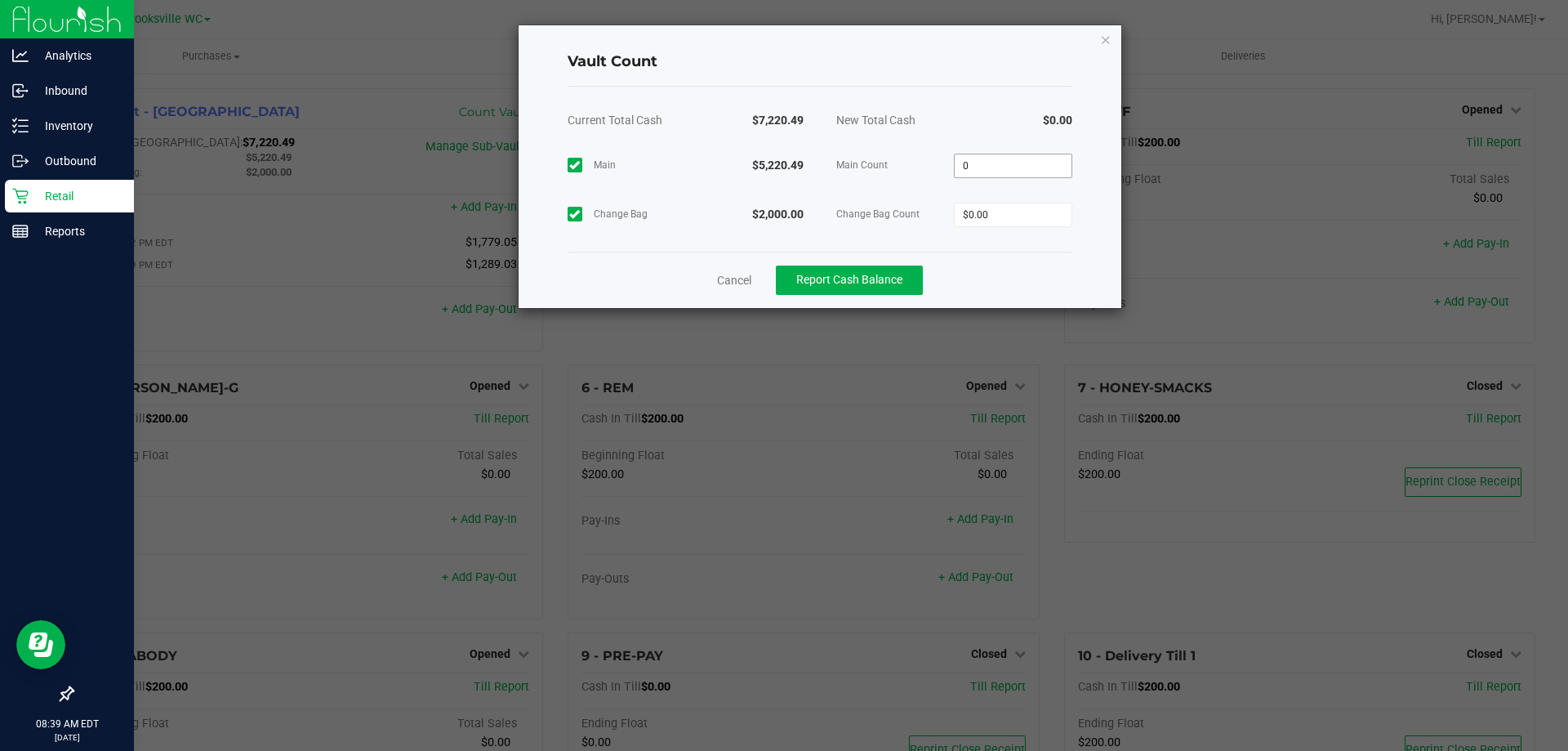
click at [1022, 162] on input "0" at bounding box center [1013, 166] width 117 height 23
type input "$5,220.49"
type input "$2,000.00"
click at [1022, 283] on div "Cancel Report Cash Balance" at bounding box center [820, 280] width 505 height 57
click at [869, 290] on button "Report Cash Balance" at bounding box center [849, 280] width 147 height 29
